Goal: Task Accomplishment & Management: Manage account settings

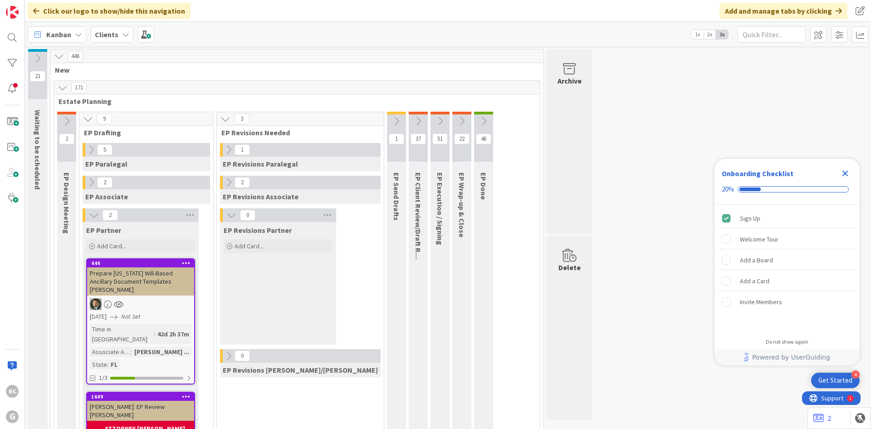
click at [113, 32] on b "Clients" at bounding box center [107, 34] width 24 height 9
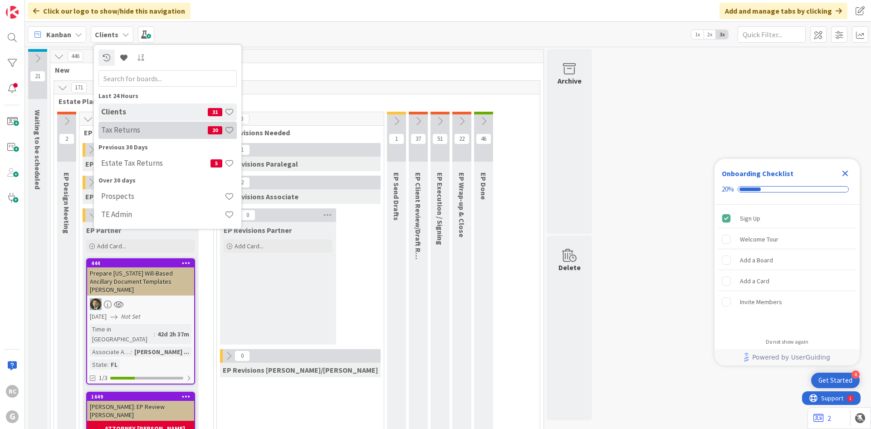
click at [132, 136] on div "Tax Returns 20" at bounding box center [167, 130] width 138 height 17
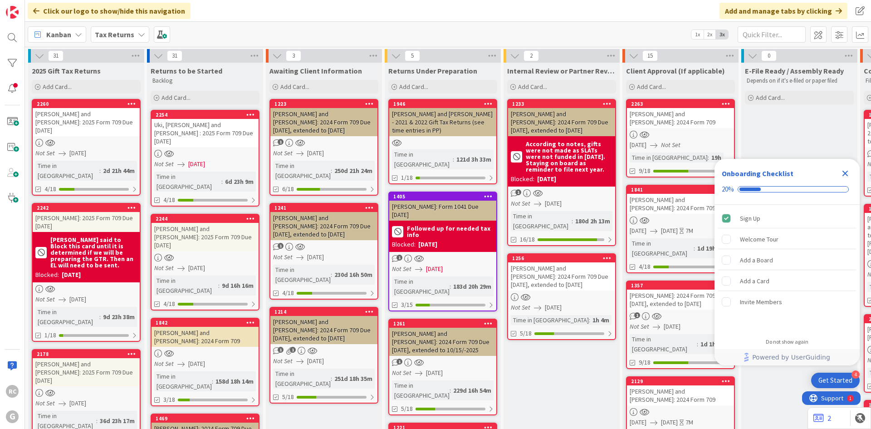
click at [573, 262] on div "[PERSON_NAME] and [PERSON_NAME]: 2024 Form 709 Due [DATE], extended to [DATE]" at bounding box center [561, 276] width 107 height 28
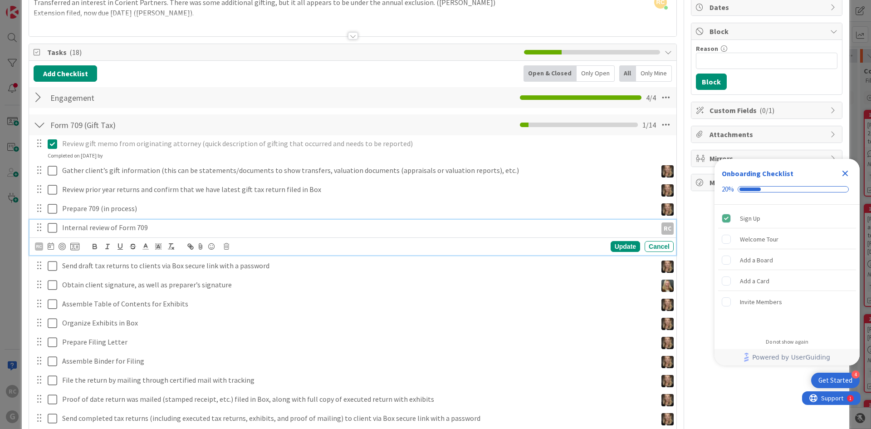
click at [56, 228] on icon at bounding box center [53, 227] width 10 height 11
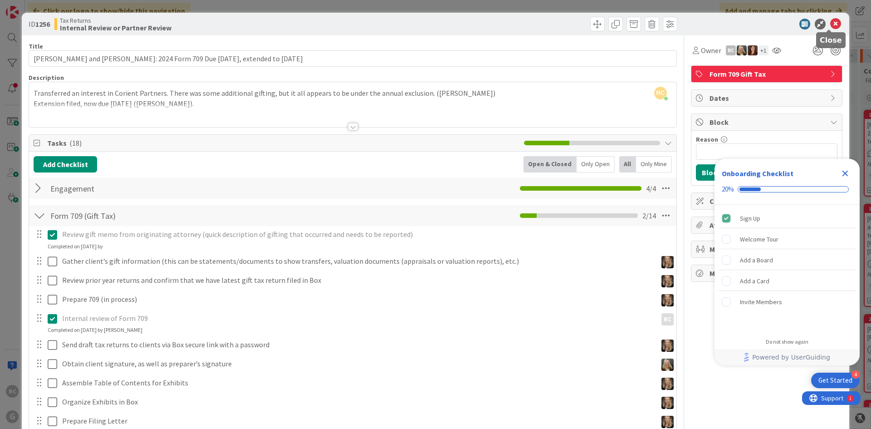
click at [831, 24] on icon at bounding box center [835, 24] width 11 height 11
